Goal: Task Accomplishment & Management: Manage account settings

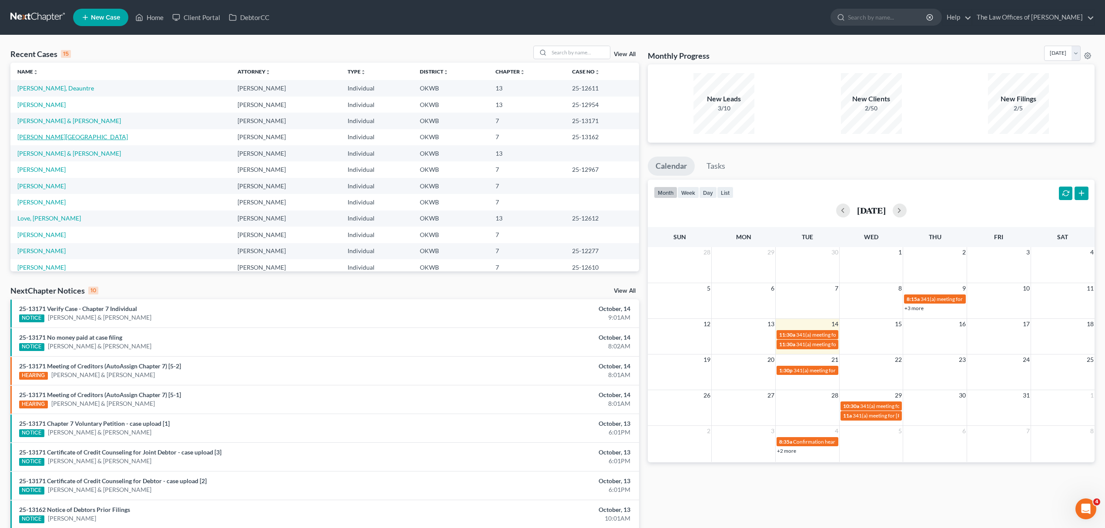
click at [68, 140] on link "[PERSON_NAME][GEOGRAPHIC_DATA]" at bounding box center [72, 136] width 111 height 7
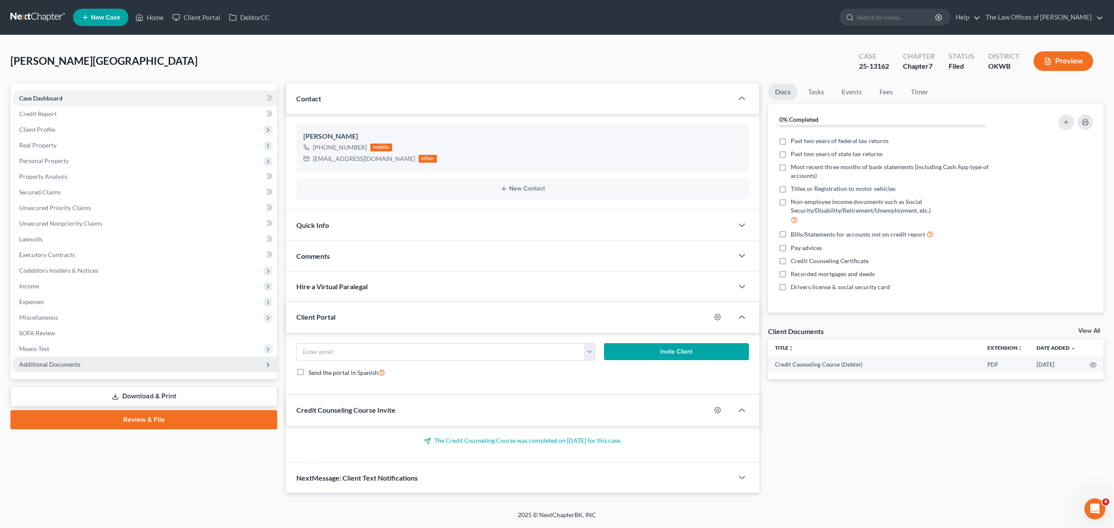
click at [37, 370] on span "Additional Documents" at bounding box center [144, 365] width 265 height 16
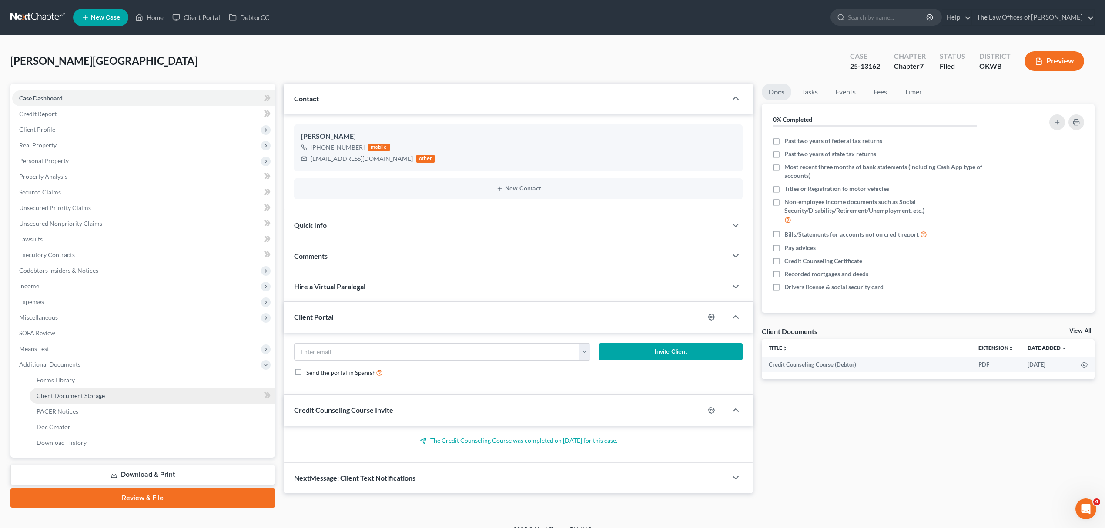
click at [79, 399] on link "Client Document Storage" at bounding box center [152, 396] width 245 height 16
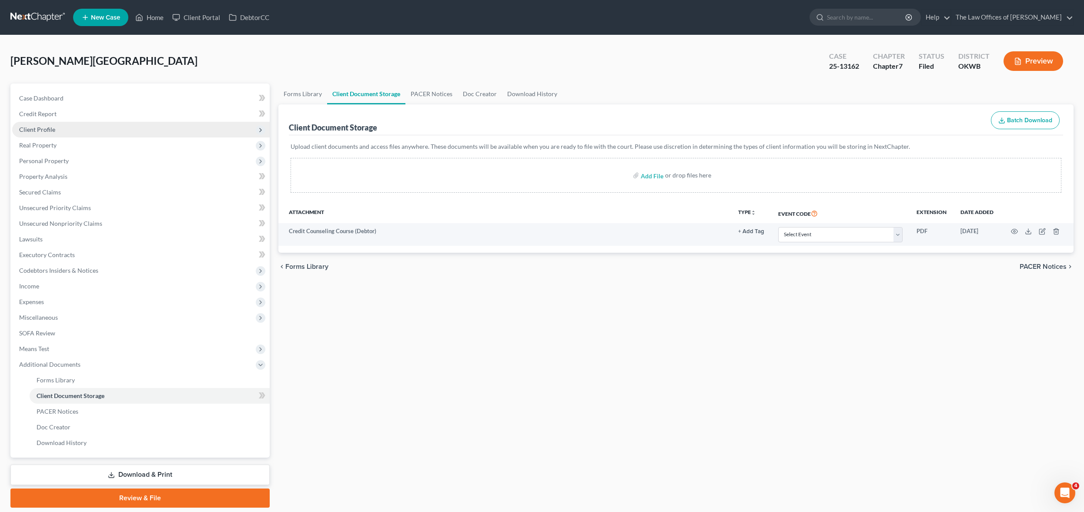
click at [93, 128] on span "Client Profile" at bounding box center [141, 130] width 258 height 16
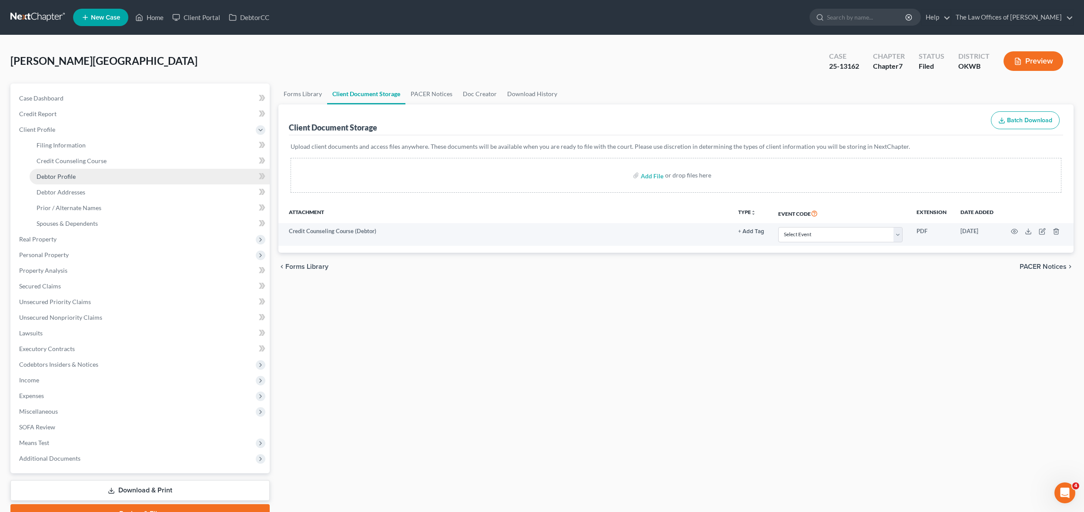
click at [112, 169] on link "Debtor Profile" at bounding box center [150, 177] width 240 height 16
select select "0"
select select "1"
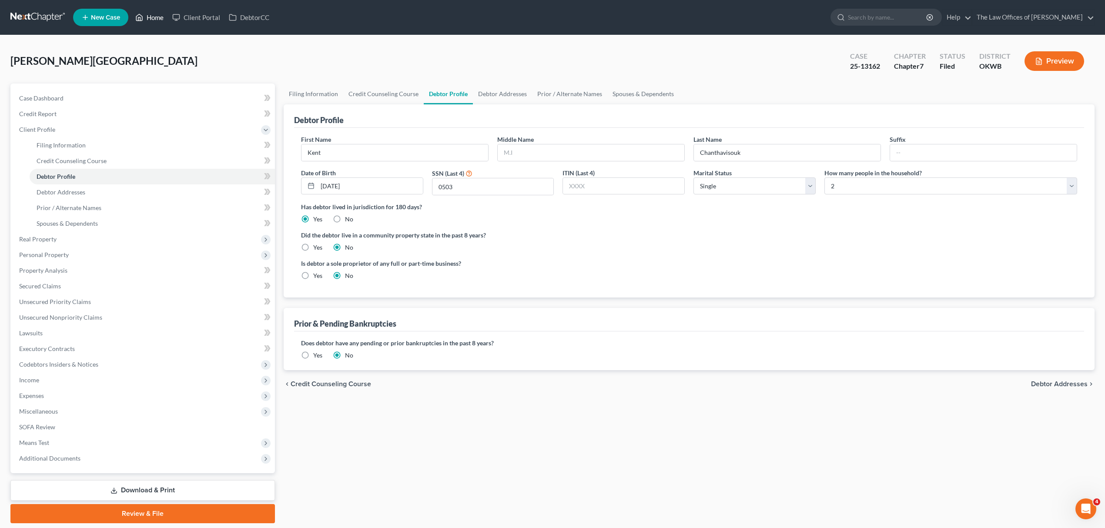
click at [153, 16] on link "Home" at bounding box center [149, 18] width 37 height 16
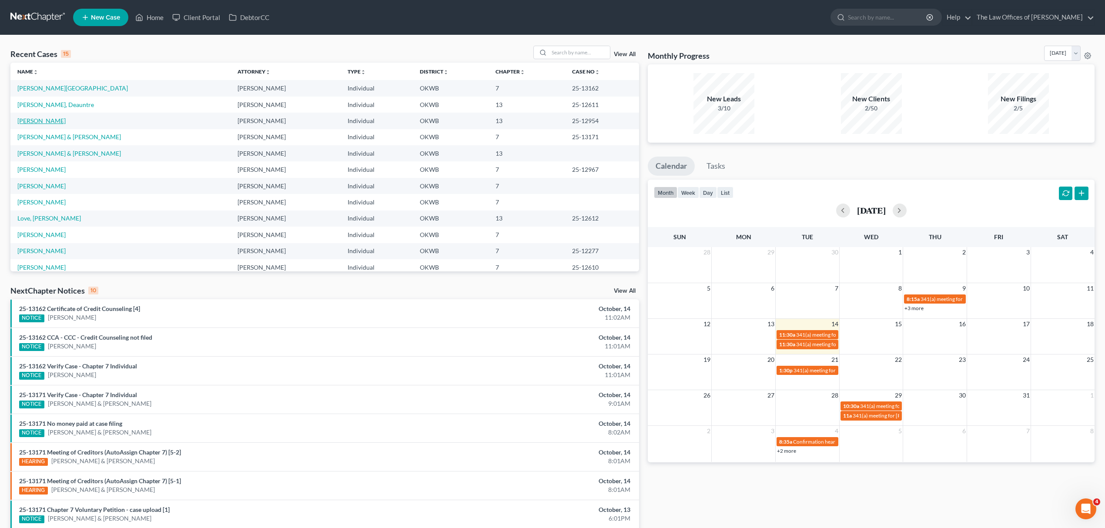
click at [30, 119] on link "[PERSON_NAME]" at bounding box center [41, 120] width 48 height 7
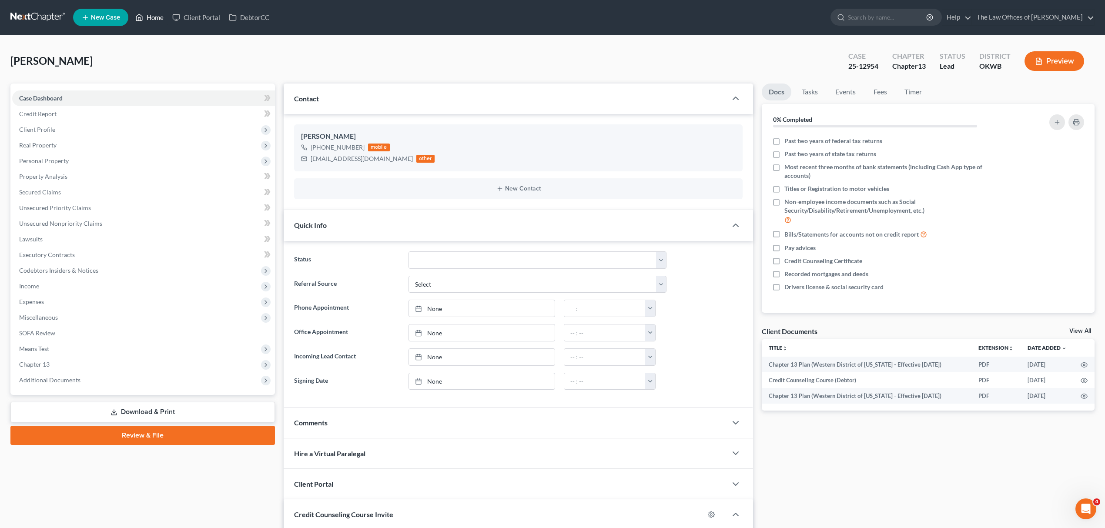
click at [151, 17] on link "Home" at bounding box center [149, 18] width 37 height 16
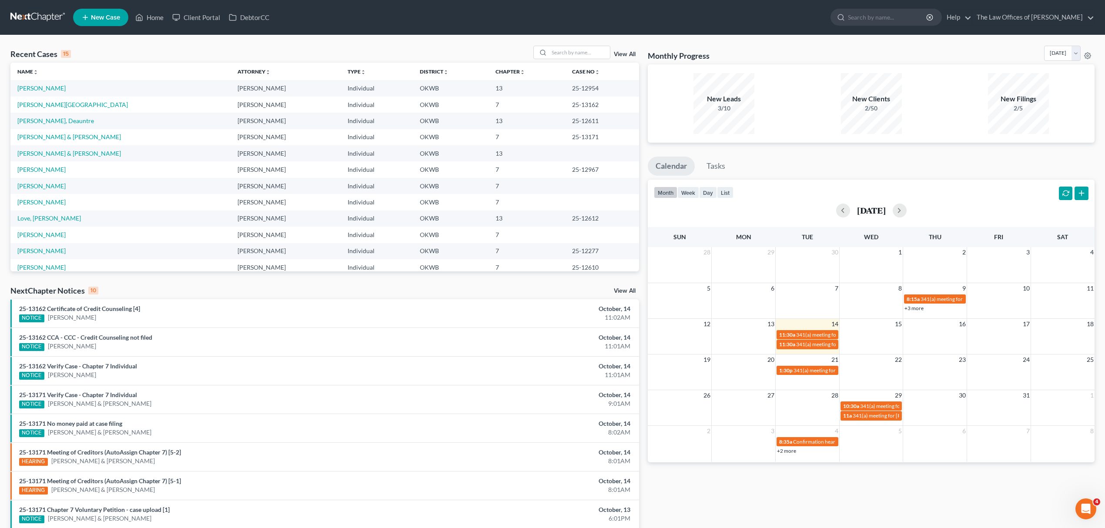
click at [627, 51] on div "View All" at bounding box center [587, 52] width 106 height 13
click at [626, 52] on link "View All" at bounding box center [625, 54] width 22 height 6
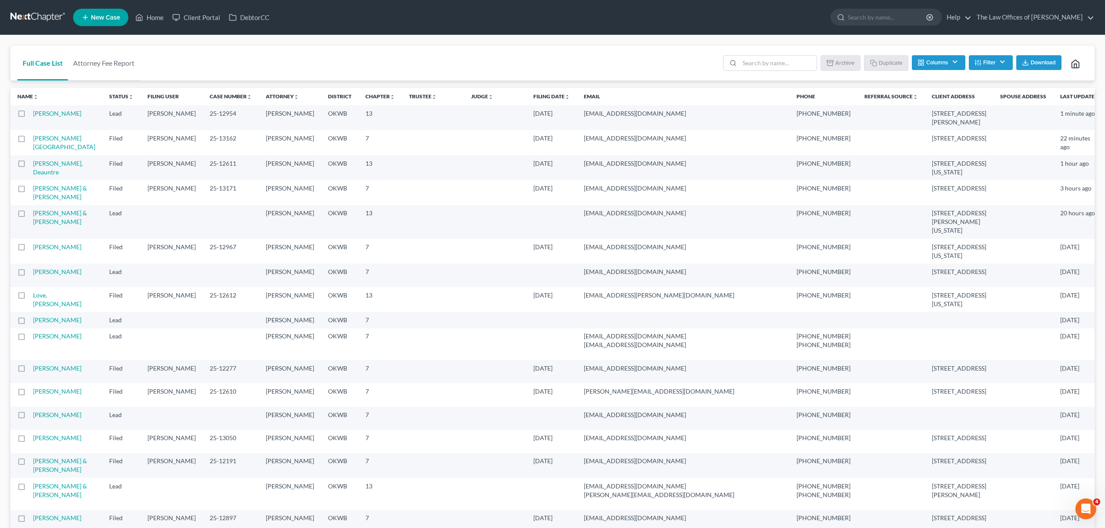
click at [30, 116] on label at bounding box center [30, 116] width 0 height 0
click at [33, 113] on input "checkbox" at bounding box center [36, 112] width 6 height 6
checkbox input "true"
click at [886, 64] on button "Duplicate" at bounding box center [887, 62] width 44 height 15
click at [150, 14] on link "Home" at bounding box center [149, 18] width 37 height 16
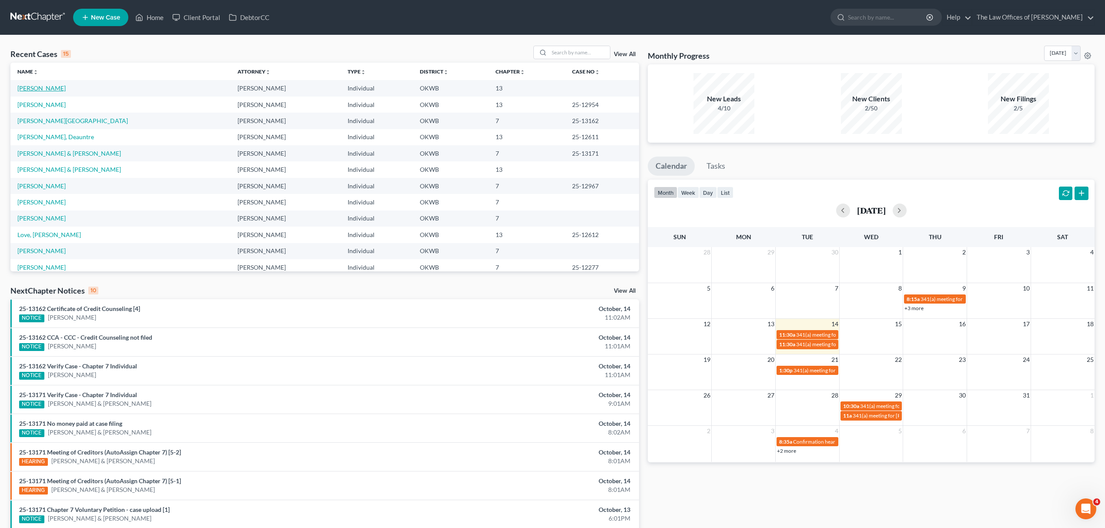
click at [49, 87] on link "[PERSON_NAME]" at bounding box center [41, 87] width 48 height 7
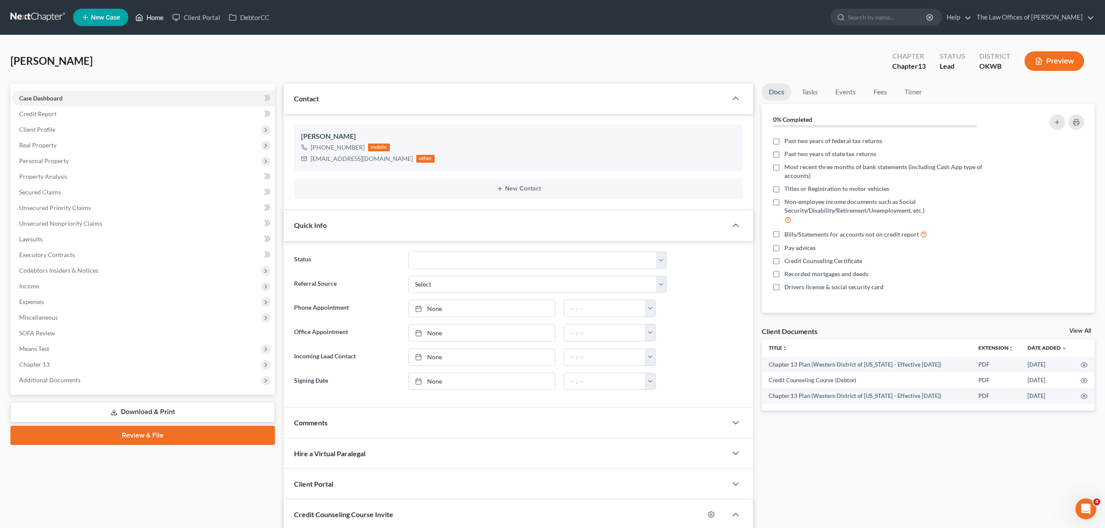
click at [153, 16] on link "Home" at bounding box center [149, 18] width 37 height 16
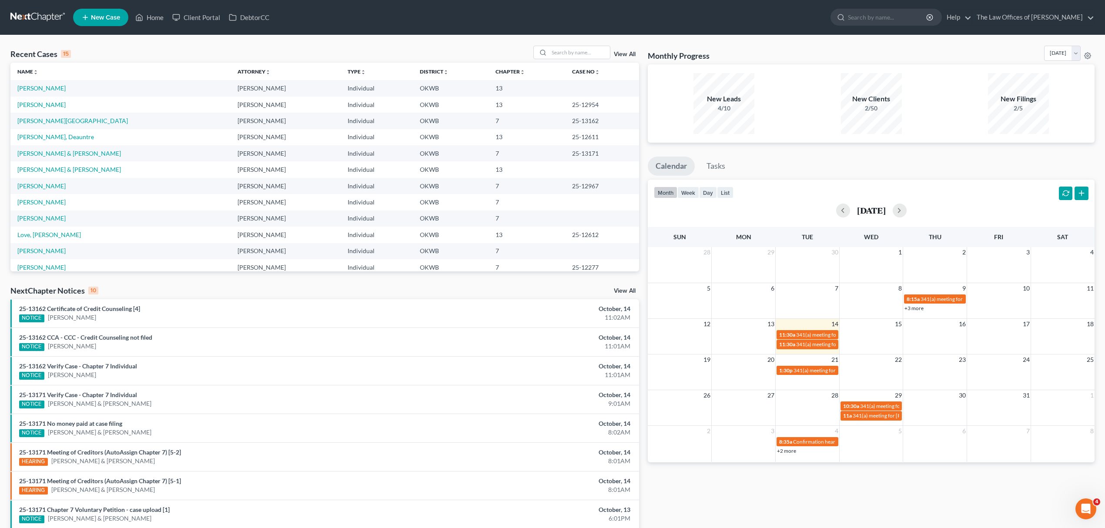
click at [618, 55] on link "View All" at bounding box center [625, 54] width 22 height 6
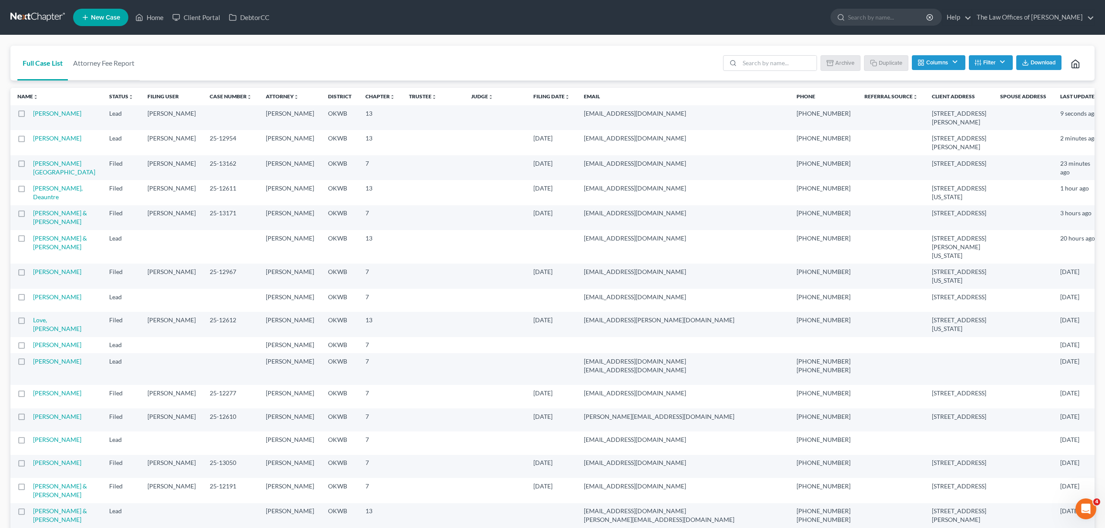
click at [30, 141] on label at bounding box center [30, 141] width 0 height 0
click at [33, 135] on input "checkbox" at bounding box center [36, 137] width 6 height 6
click at [829, 57] on button "Archive" at bounding box center [841, 62] width 39 height 15
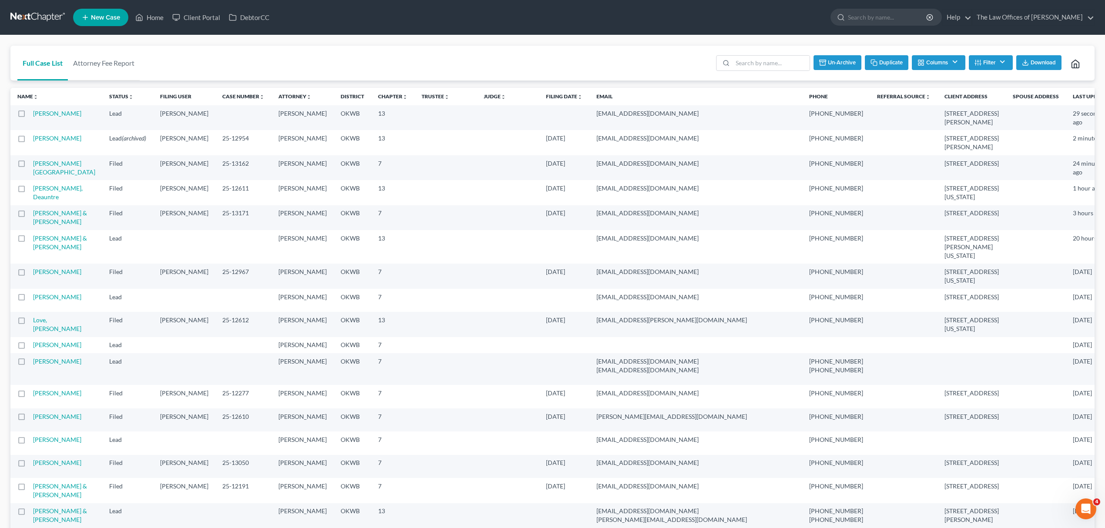
checkbox input "false"
click at [63, 116] on link "[PERSON_NAME]" at bounding box center [57, 113] width 48 height 7
select select "10"
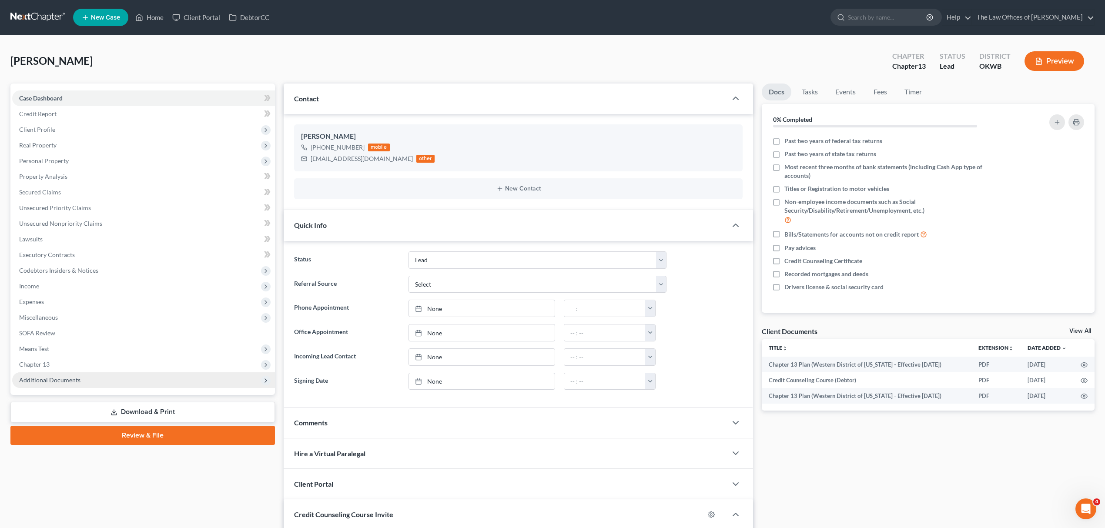
click at [79, 375] on span "Additional Documents" at bounding box center [143, 380] width 263 height 16
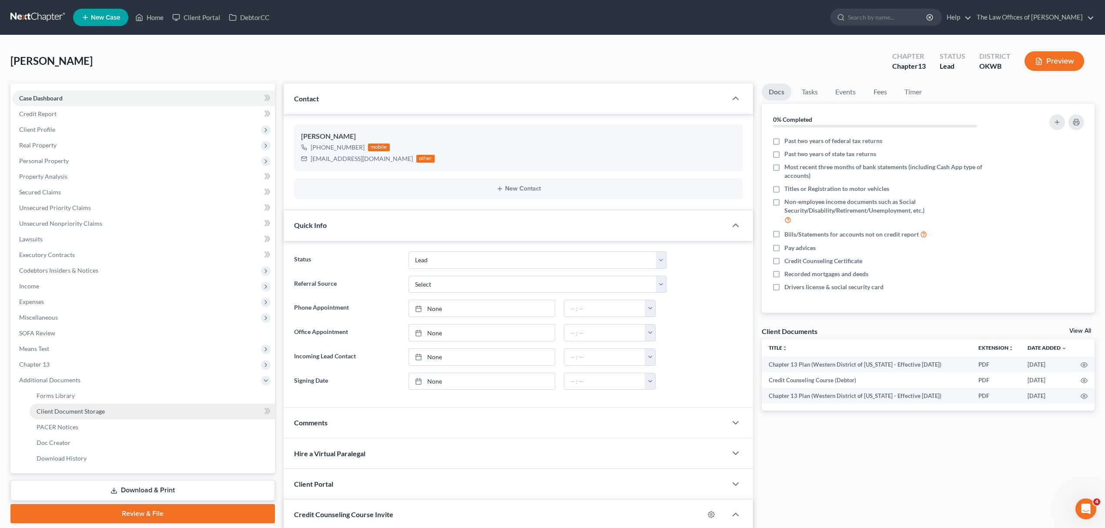
click at [86, 408] on span "Client Document Storage" at bounding box center [71, 411] width 68 height 7
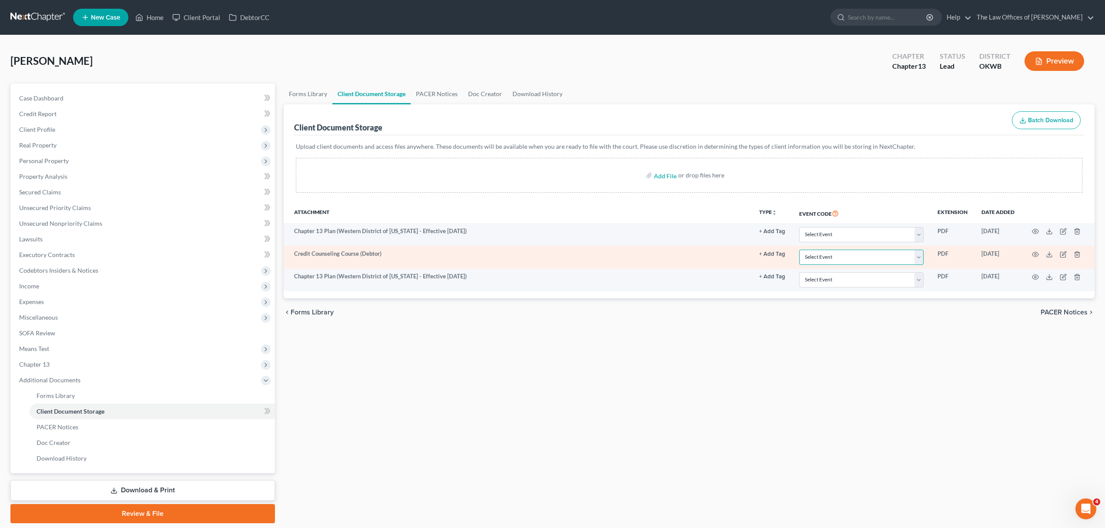
click at [896, 253] on select "Select Event Certificate of Credit Counseling (Debtor) Certificate of Credit Co…" at bounding box center [861, 257] width 124 height 15
select select "0"
click at [799, 250] on select "Select Event Certificate of Credit Counseling (Debtor) Certificate of Credit Co…" at bounding box center [861, 257] width 124 height 15
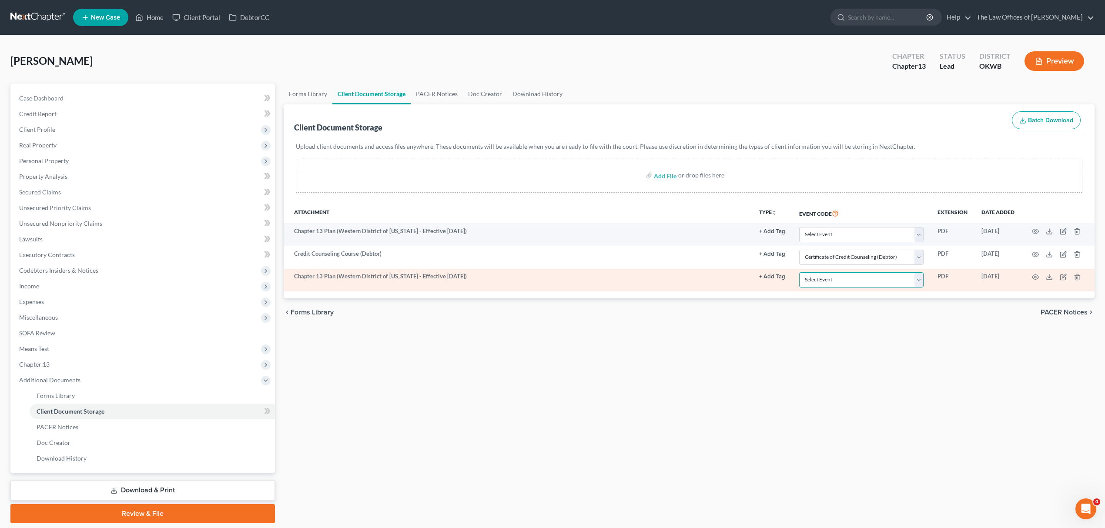
click at [862, 282] on select "Select Event Certificate of Credit Counseling (Debtor) Certificate of Credit Co…" at bounding box center [861, 279] width 124 height 15
select select "2"
click at [799, 273] on select "Select Event Certificate of Credit Counseling (Debtor) Certificate of Credit Co…" at bounding box center [861, 279] width 124 height 15
click at [1076, 276] on icon "button" at bounding box center [1077, 277] width 4 height 6
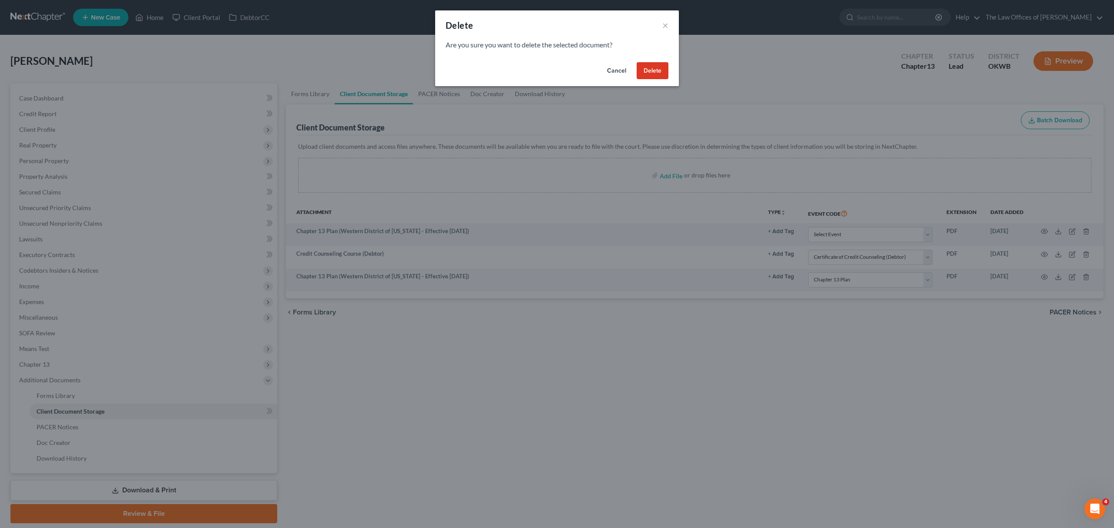
click at [641, 74] on button "Delete" at bounding box center [653, 70] width 32 height 17
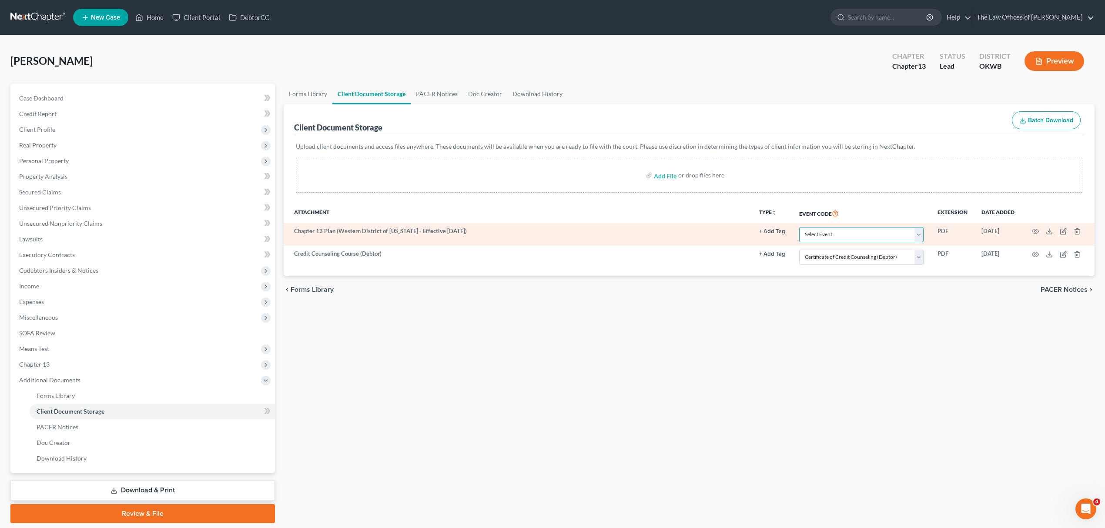
click at [827, 229] on select "Select Event Certificate of Credit Counseling (Debtor) Certificate of Credit Co…" at bounding box center [861, 234] width 124 height 15
select select "2"
click at [799, 227] on select "Select Event Certificate of Credit Counseling (Debtor) Certificate of Credit Co…" at bounding box center [861, 234] width 124 height 15
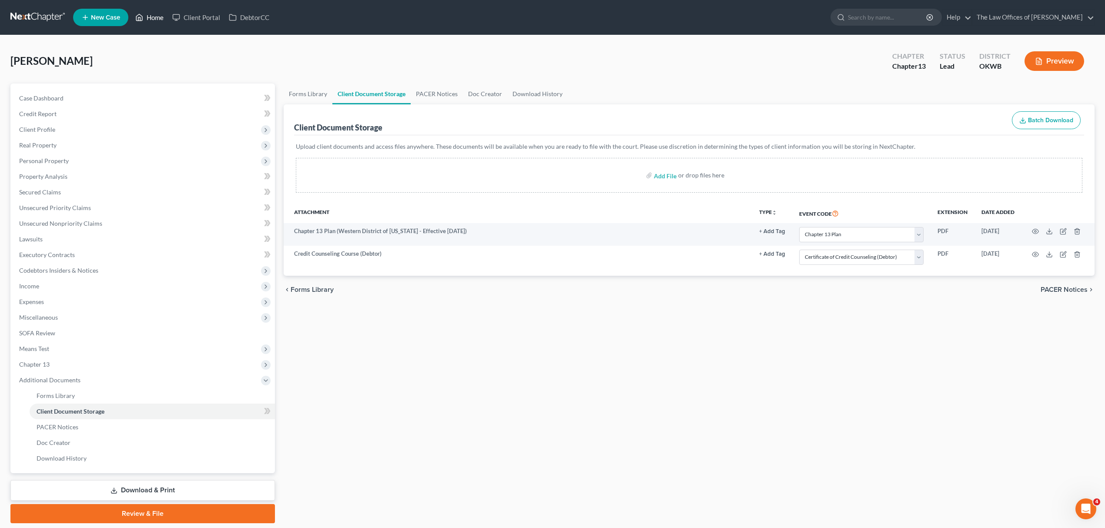
click at [157, 16] on link "Home" at bounding box center [149, 18] width 37 height 16
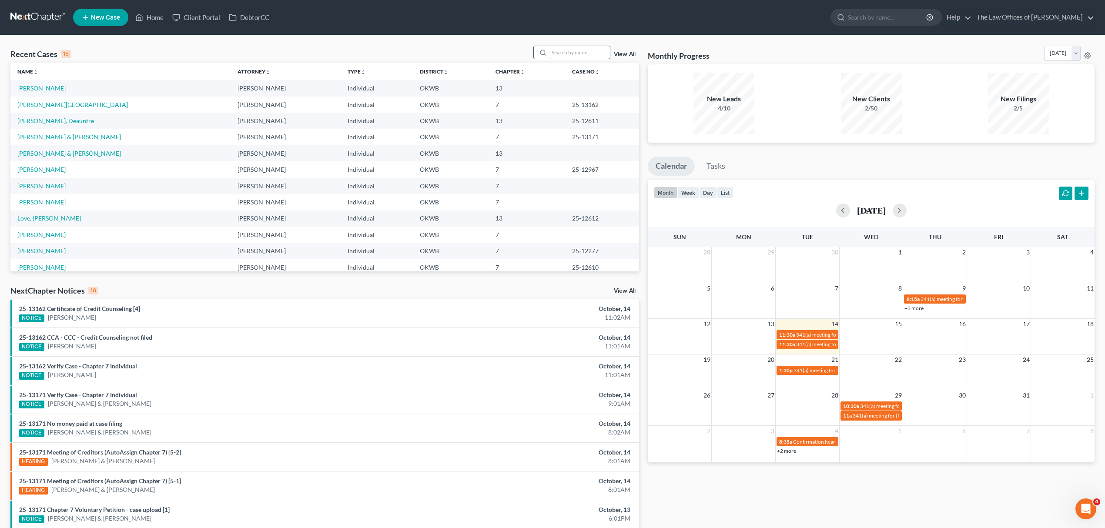
click at [564, 50] on input "search" at bounding box center [579, 52] width 61 height 13
type input "DEL TORO"
